Goal: Information Seeking & Learning: Learn about a topic

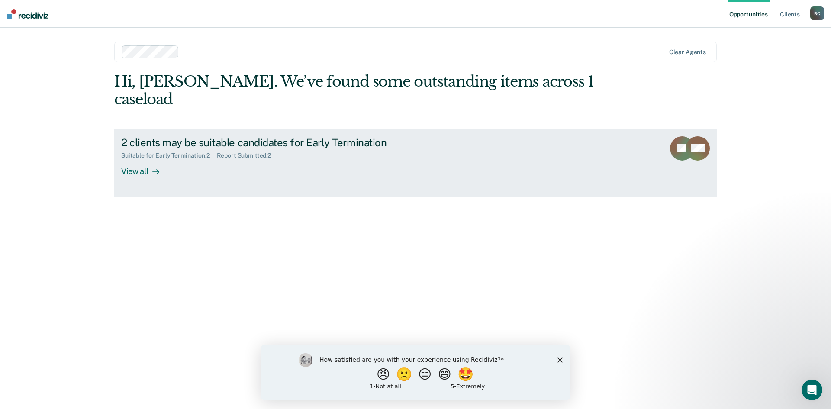
click at [144, 159] on div "View all" at bounding box center [145, 167] width 48 height 17
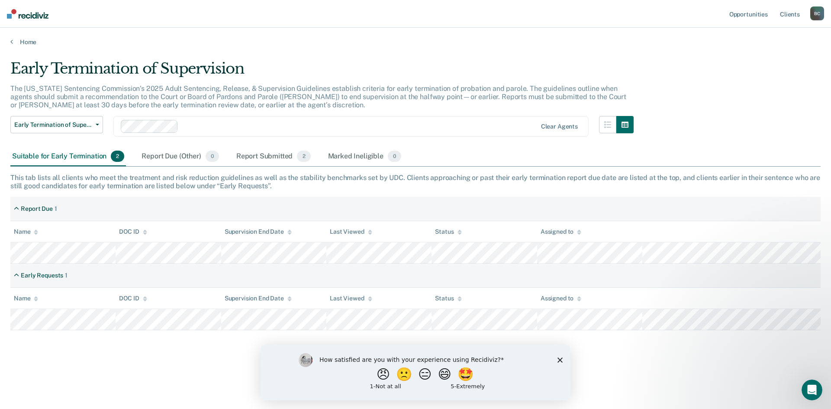
click at [561, 360] on polygon "Close survey" at bounding box center [560, 359] width 5 height 5
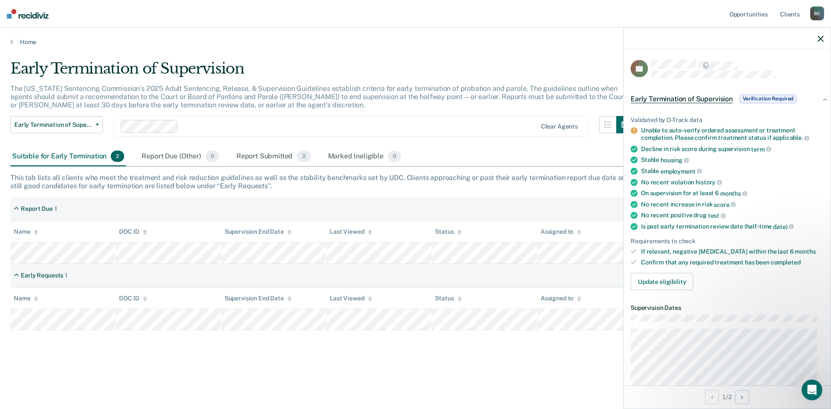
click at [778, 100] on span "Verification Required" at bounding box center [768, 98] width 57 height 9
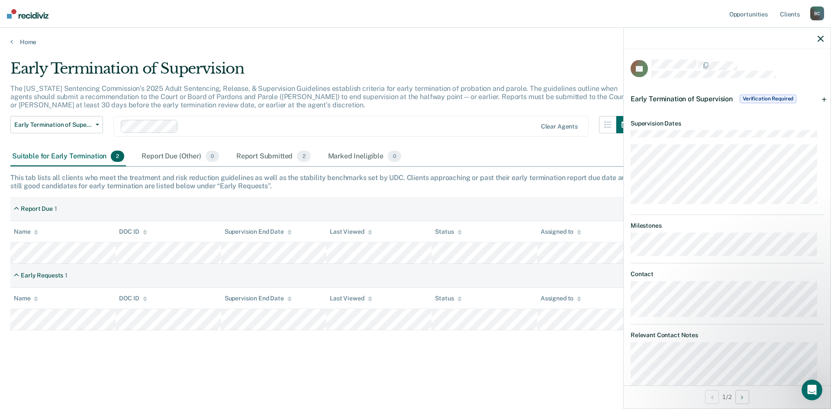
click at [823, 35] on icon "button" at bounding box center [821, 38] width 6 height 6
